Goal: Register for event/course

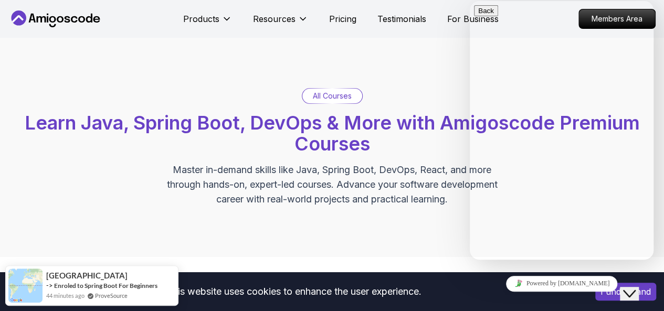
drag, startPoint x: 440, startPoint y: 239, endPoint x: 150, endPoint y: 258, distance: 290.3
click at [440, 239] on div "All Courses Learn Java, Spring Boot, DevOps & More with Amigoscode Premium Cour…" at bounding box center [332, 147] width 664 height 219
click at [401, 227] on div "All Courses Learn Java, Spring Boot, DevOps & More with Amigoscode Premium Cour…" at bounding box center [332, 147] width 664 height 219
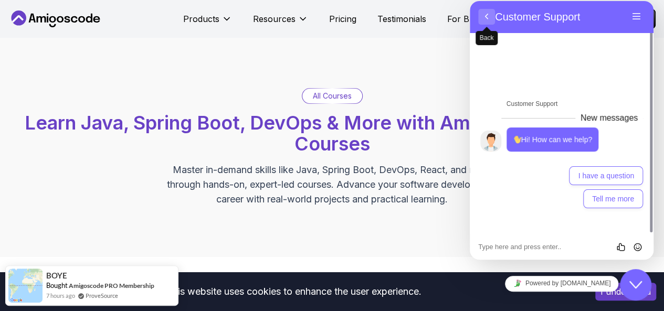
click at [490, 19] on button "Back" at bounding box center [486, 17] width 17 height 16
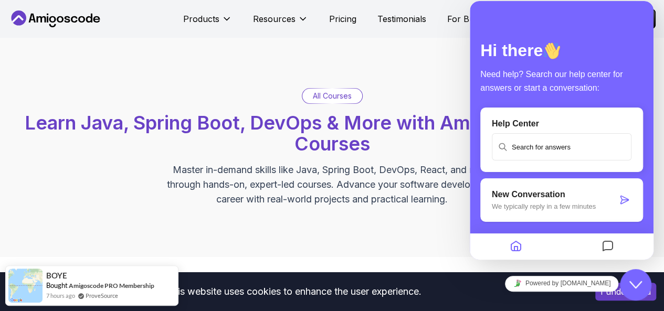
drag, startPoint x: 486, startPoint y: 18, endPoint x: 519, endPoint y: 65, distance: 57.3
click at [497, 45] on div "Hi there Need help? Search our help center for answers or start a conversation:…" at bounding box center [562, 130] width 184 height 259
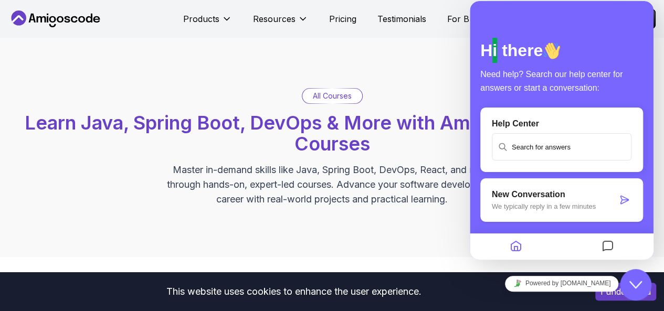
click at [643, 279] on div "Close Chat This icon closes the chat window." at bounding box center [635, 285] width 31 height 13
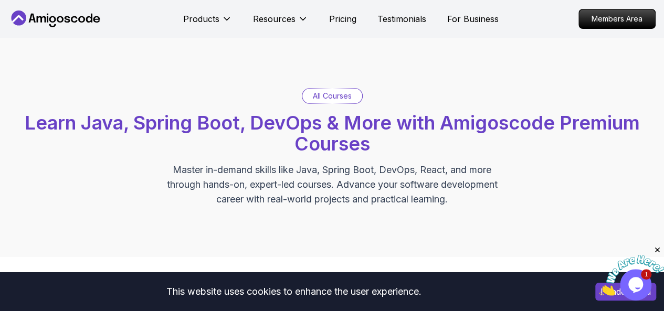
drag, startPoint x: 660, startPoint y: 250, endPoint x: 1258, endPoint y: 496, distance: 646.6
click at [660, 250] on icon "Close" at bounding box center [656, 250] width 9 height 9
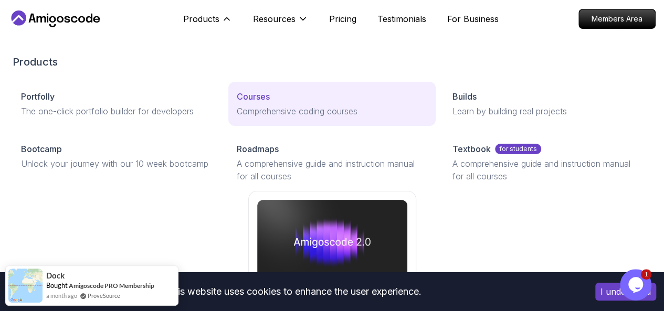
click at [237, 103] on p "Courses" at bounding box center [253, 96] width 33 height 13
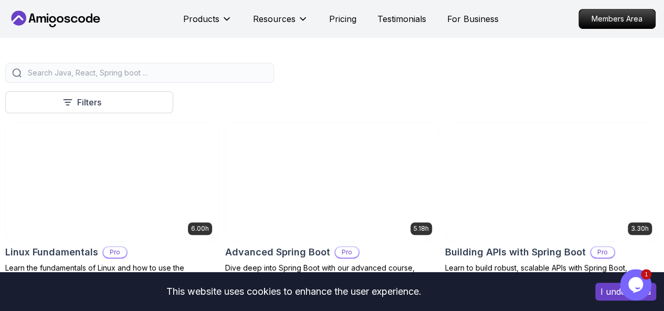
scroll to position [257, 0]
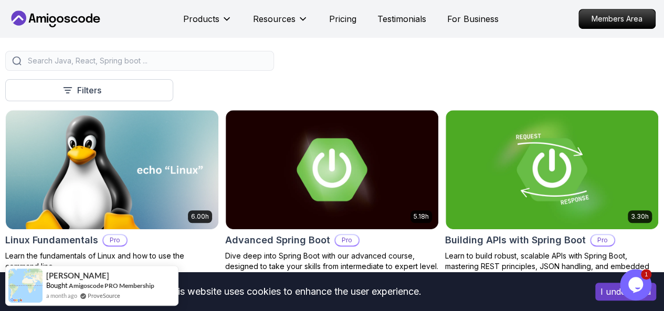
click at [0, 0] on button "Free" at bounding box center [0, 0] width 0 height 0
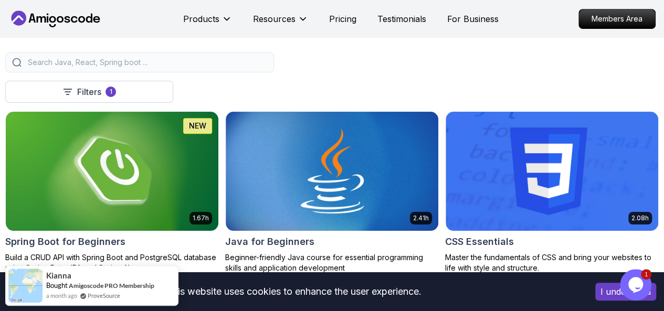
scroll to position [266, 0]
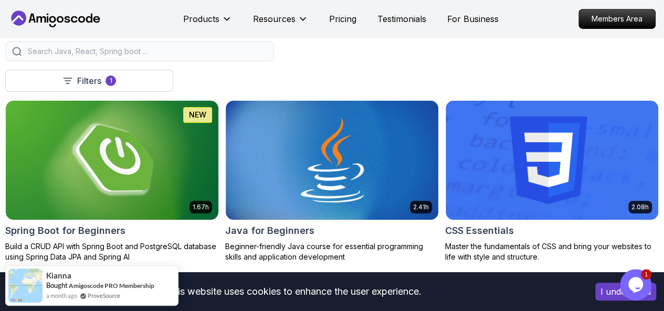
click at [224, 156] on img at bounding box center [112, 160] width 223 height 125
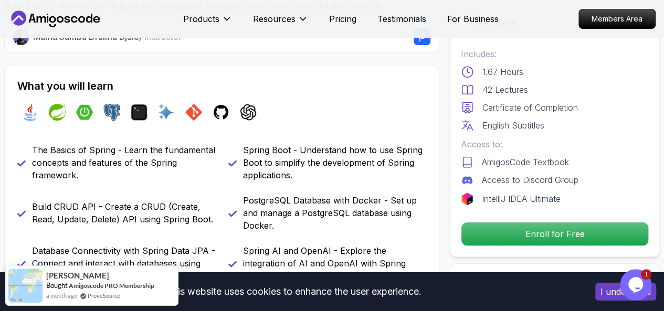
scroll to position [354, 0]
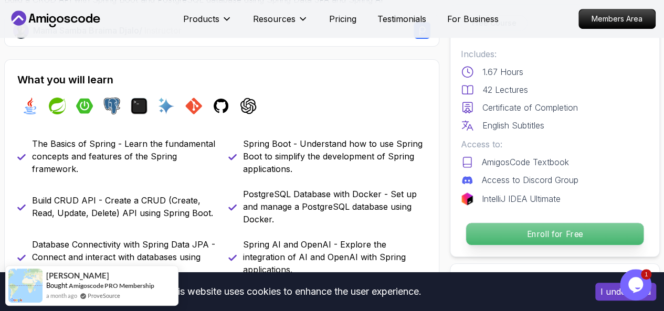
click at [551, 223] on p "Enroll for Free" at bounding box center [554, 234] width 177 height 22
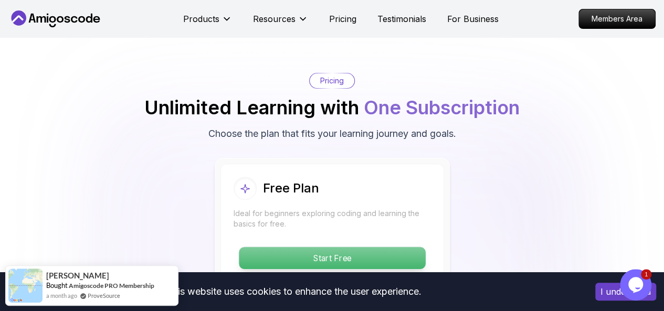
click at [407, 247] on p "Start Free" at bounding box center [332, 258] width 186 height 22
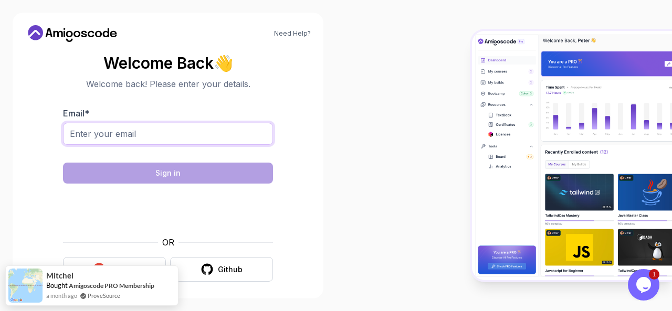
click at [139, 137] on input "Email *" at bounding box center [168, 134] width 210 height 22
click at [229, 272] on div "Github" at bounding box center [230, 269] width 25 height 10
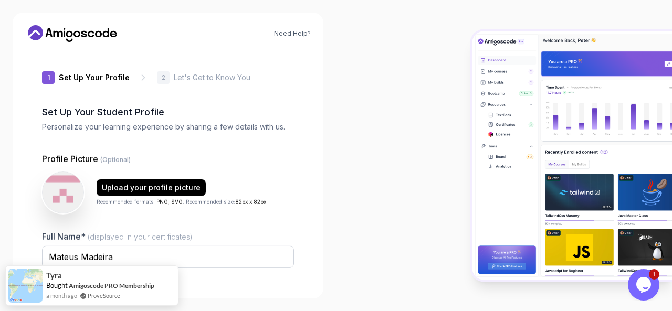
type input "livelymustanga2241"
drag, startPoint x: 168, startPoint y: 269, endPoint x: 279, endPoint y: 268, distance: 110.7
click at [279, 265] on body "Need Help? 1 Set Up Your Profile 1 Set Up Your Profile 2 Let's Get to Know You …" at bounding box center [336, 155] width 672 height 311
click at [162, 80] on div "2" at bounding box center [163, 77] width 13 height 13
click at [262, 289] on div "Need Help? 1 Set Up Your Profile 1 Set Up Your Profile 2 Let's Get to Know You …" at bounding box center [168, 156] width 311 height 286
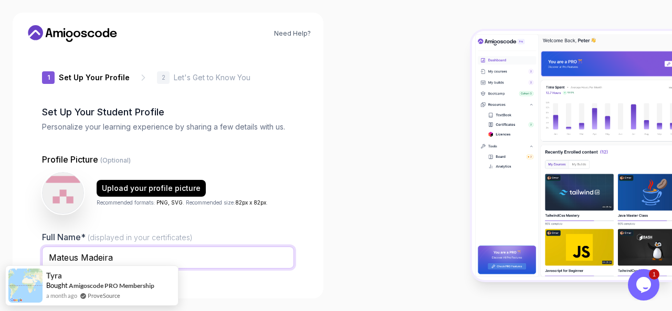
click at [186, 264] on input "Mateus Madeira" at bounding box center [168, 258] width 252 height 22
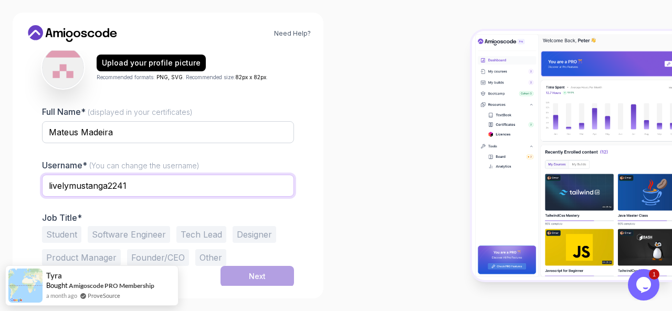
click at [154, 188] on input "livelymustanga2241" at bounding box center [168, 186] width 252 height 22
type input "mafemad"
click at [57, 230] on button "Student" at bounding box center [61, 234] width 39 height 17
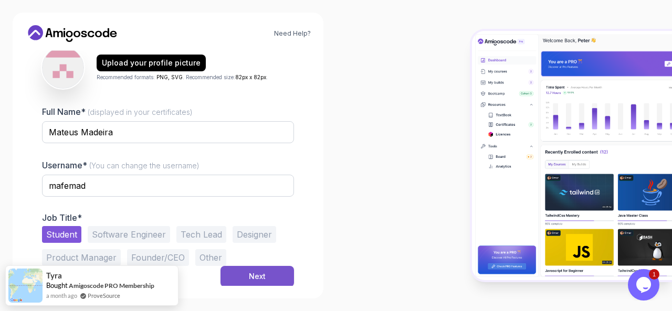
click at [251, 282] on button "Next" at bounding box center [256, 276] width 73 height 21
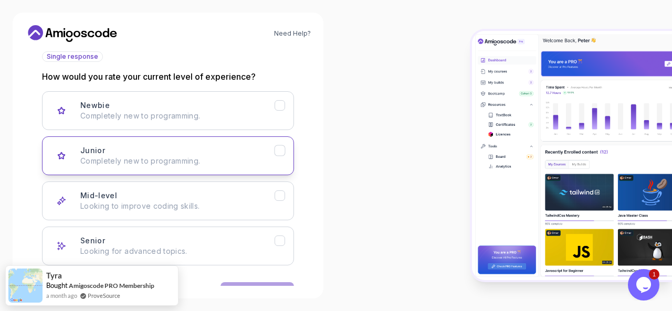
click at [238, 153] on div "Junior Completely new to programming." at bounding box center [177, 155] width 194 height 21
click at [271, 163] on p "Completely new to programming." at bounding box center [177, 161] width 194 height 10
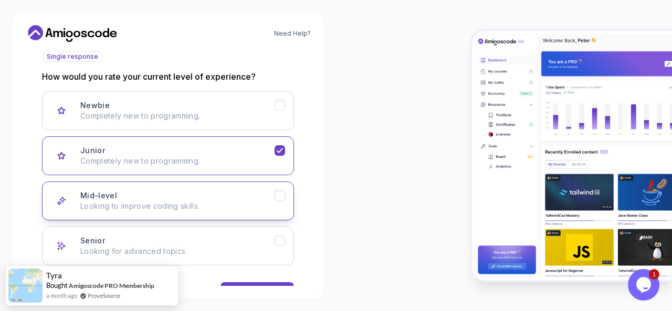
click at [274, 194] on div "Mid-level Looking to improve coding skills." at bounding box center [177, 200] width 194 height 21
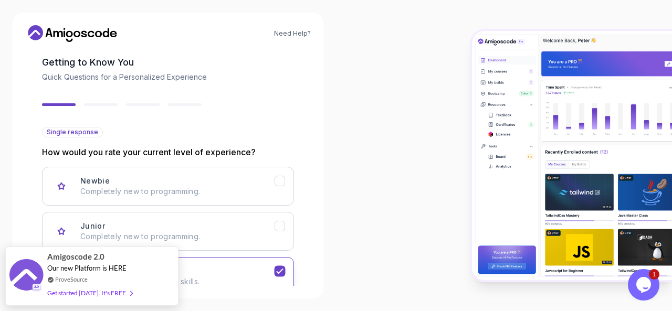
scroll to position [158, 0]
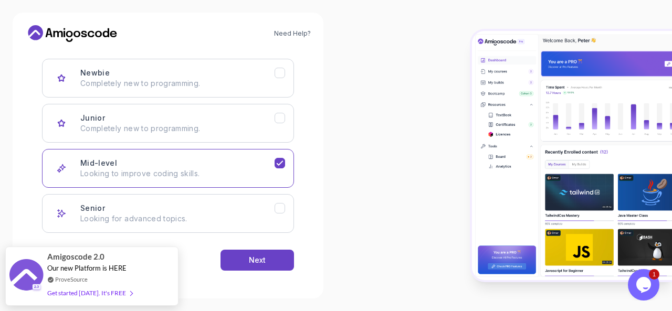
click at [249, 270] on div "Back Next" at bounding box center [168, 260] width 252 height 55
click at [272, 271] on div "Back Next" at bounding box center [168, 260] width 252 height 55
click at [273, 262] on button "Next" at bounding box center [256, 260] width 73 height 21
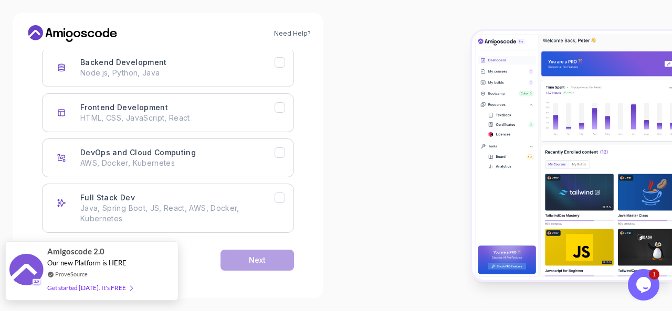
scroll to position [168, 0]
click at [157, 267] on div "Amigoscode 2.0 Our new Platform is HERE ProveSource Get started today. It's FREE" at bounding box center [91, 270] width 173 height 59
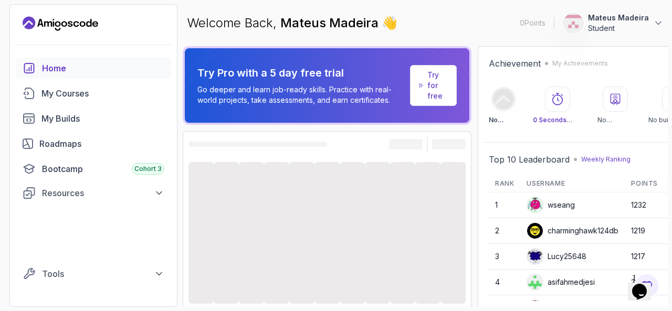
drag, startPoint x: 135, startPoint y: 264, endPoint x: 304, endPoint y: 276, distance: 169.4
click at [304, 276] on div at bounding box center [301, 233] width 25 height 142
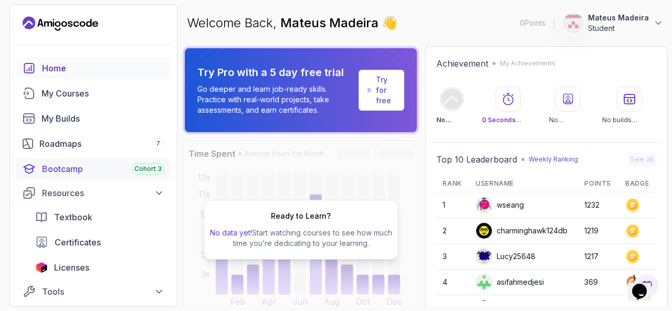
click at [99, 169] on div "Bootcamp Cohort 3" at bounding box center [103, 169] width 122 height 13
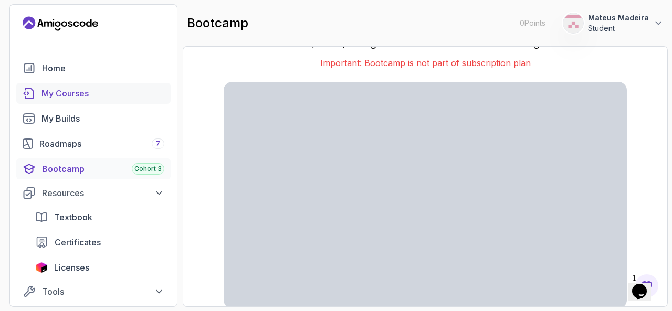
click at [79, 97] on div "My Courses" at bounding box center [102, 93] width 123 height 13
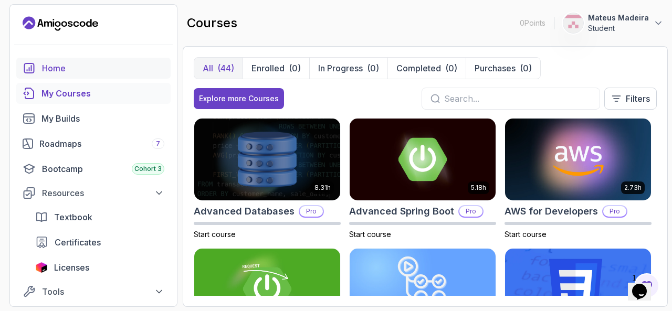
click at [68, 65] on div "Home" at bounding box center [103, 68] width 122 height 13
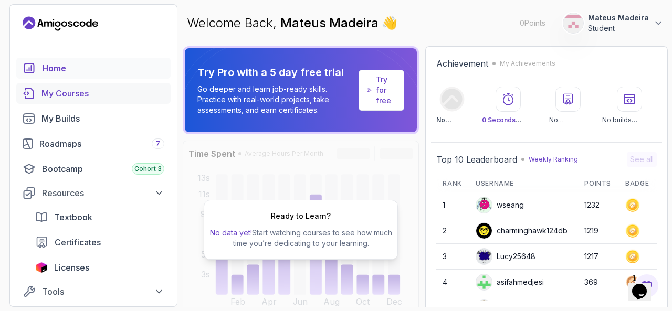
click at [111, 98] on div "My Courses" at bounding box center [102, 93] width 123 height 13
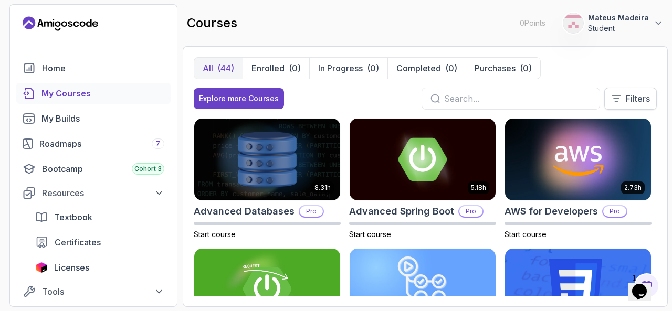
click at [630, 102] on p "Filters" at bounding box center [637, 98] width 24 height 13
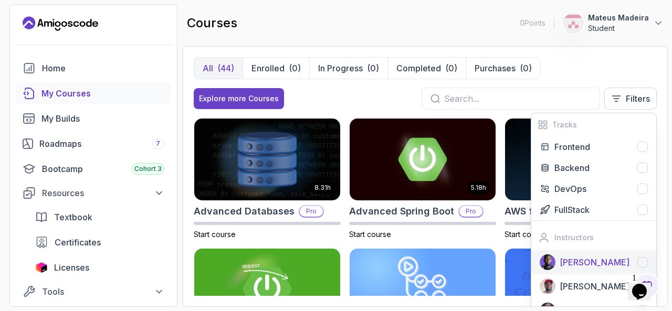
scroll to position [22, 0]
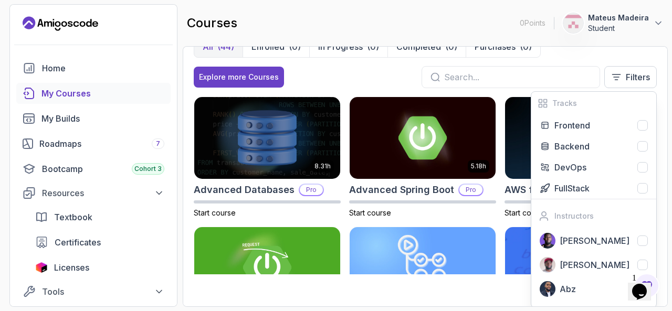
click at [484, 283] on div "All (44) Enrolled (0) In Progress (0) Completed (0) Purchases (0) Explore more …" at bounding box center [425, 176] width 485 height 261
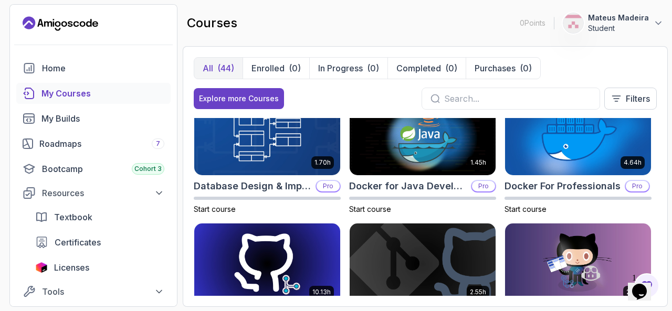
scroll to position [285, 0]
